Goal: Navigation & Orientation: Find specific page/section

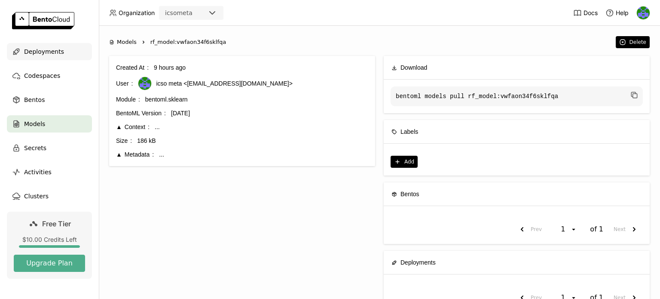
scroll to position [30, 0]
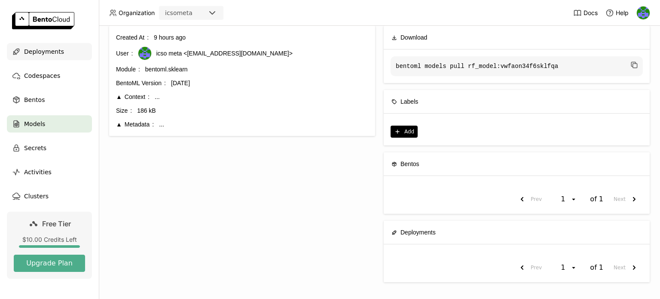
click at [36, 51] on span "Deployments" at bounding box center [44, 51] width 40 height 10
